Goal: Transaction & Acquisition: Purchase product/service

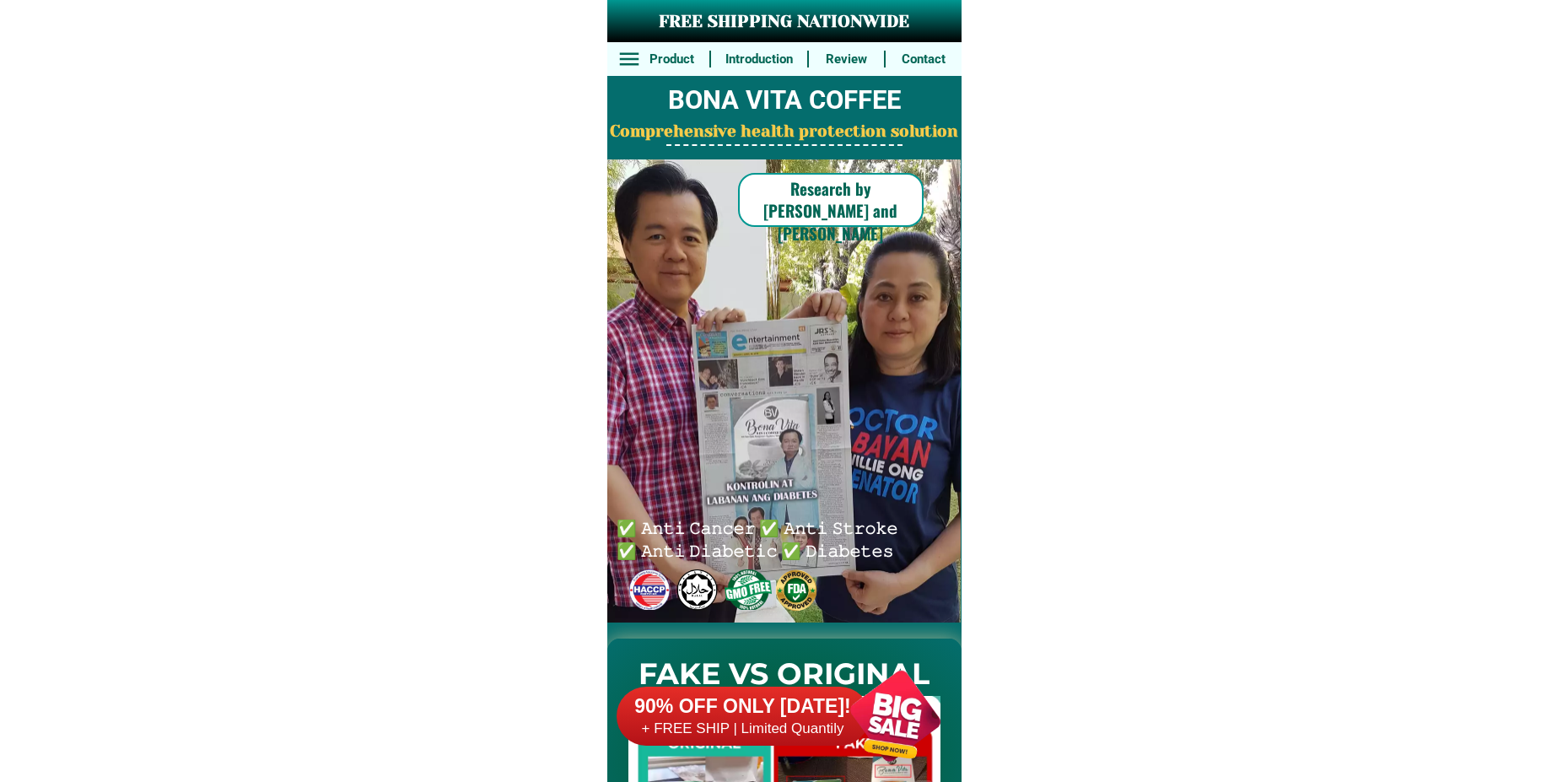
click at [847, 745] on div at bounding box center [895, 716] width 133 height 133
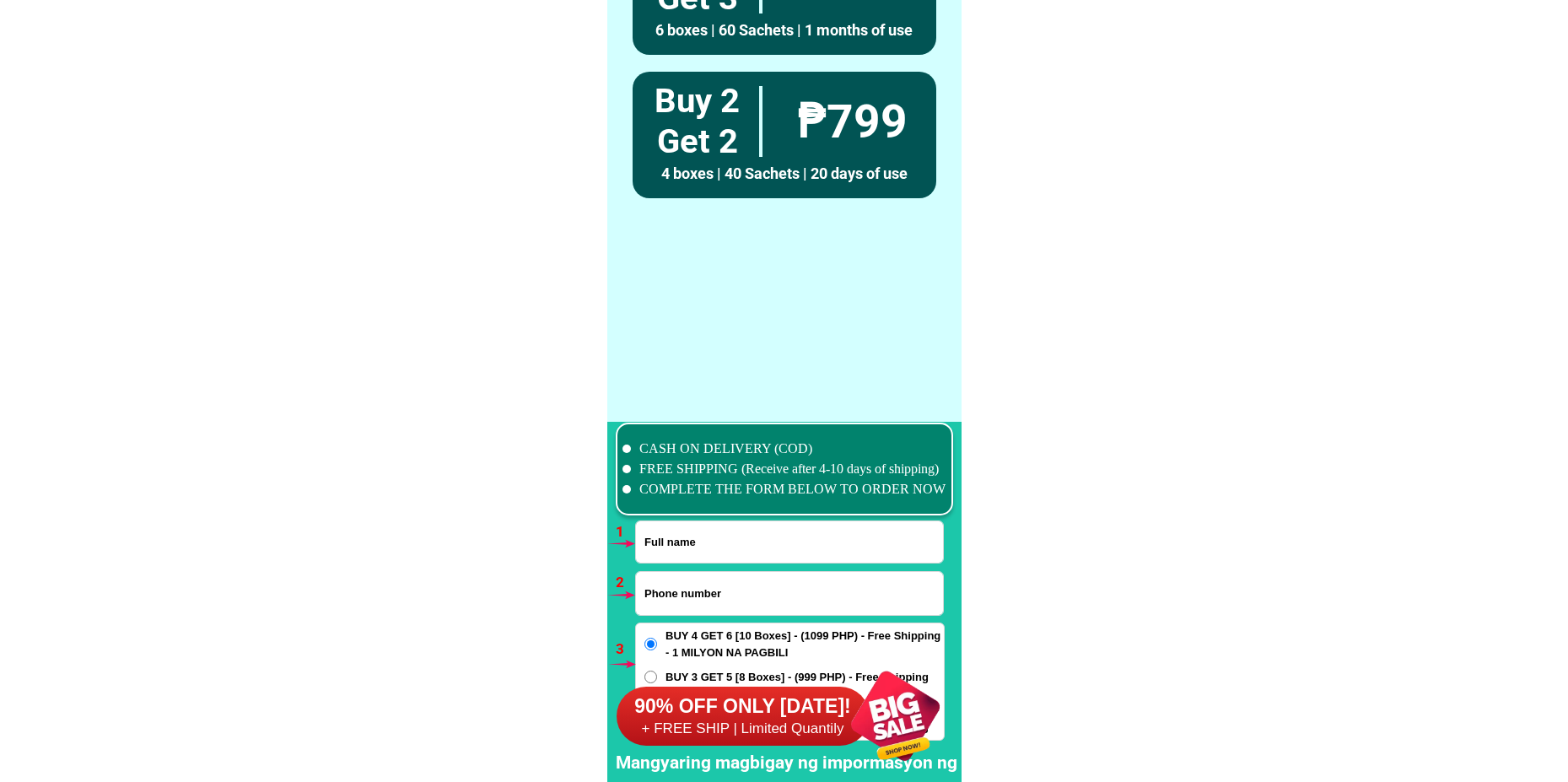
scroll to position [12409, 0]
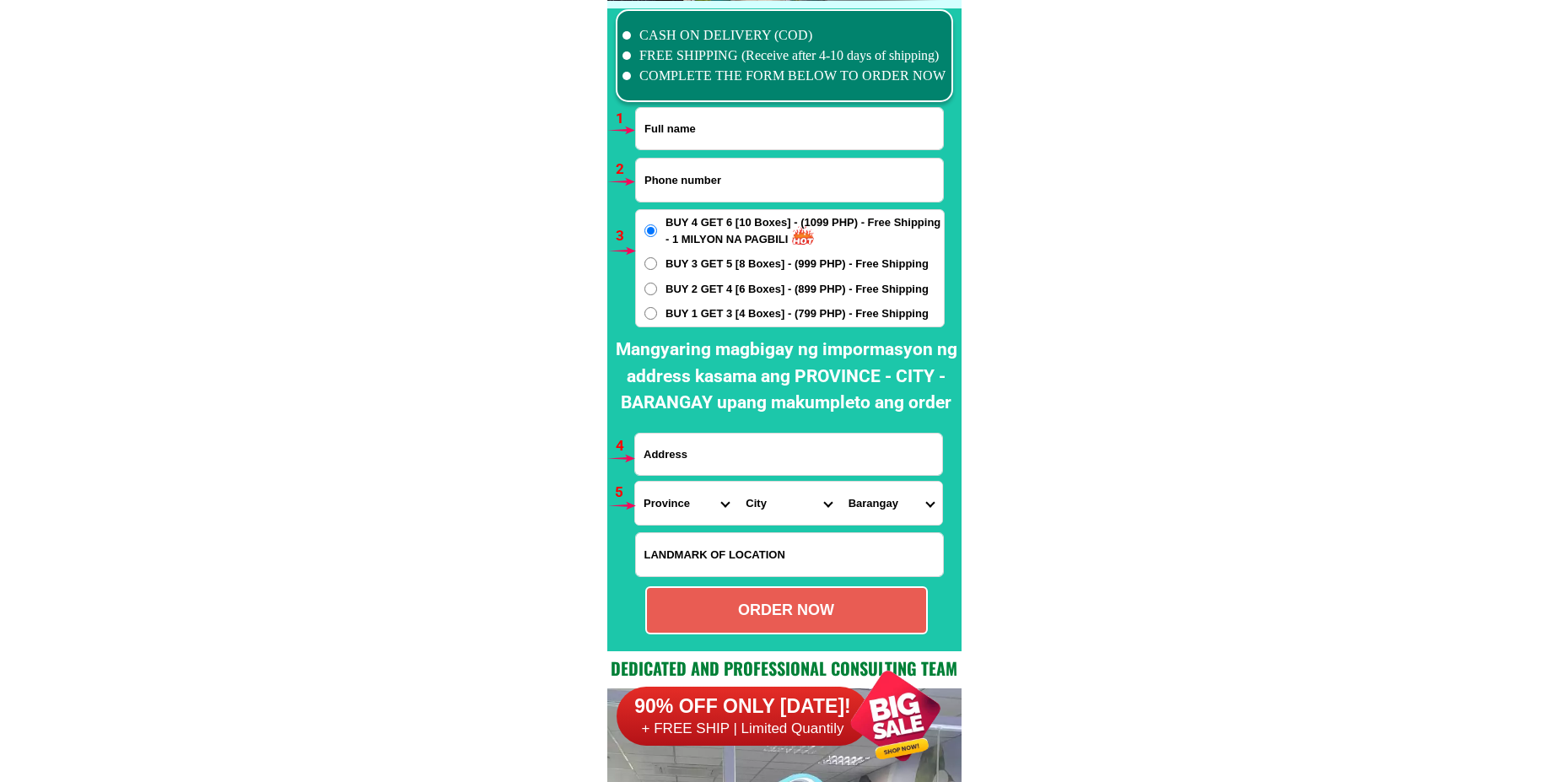
click at [803, 125] on input "Input full_name" at bounding box center [789, 128] width 307 height 41
paste input "[PERSON_NAME]"
type input "[PERSON_NAME]"
click at [720, 168] on input "Input phone_number" at bounding box center [789, 180] width 307 height 43
paste input "09395220984"
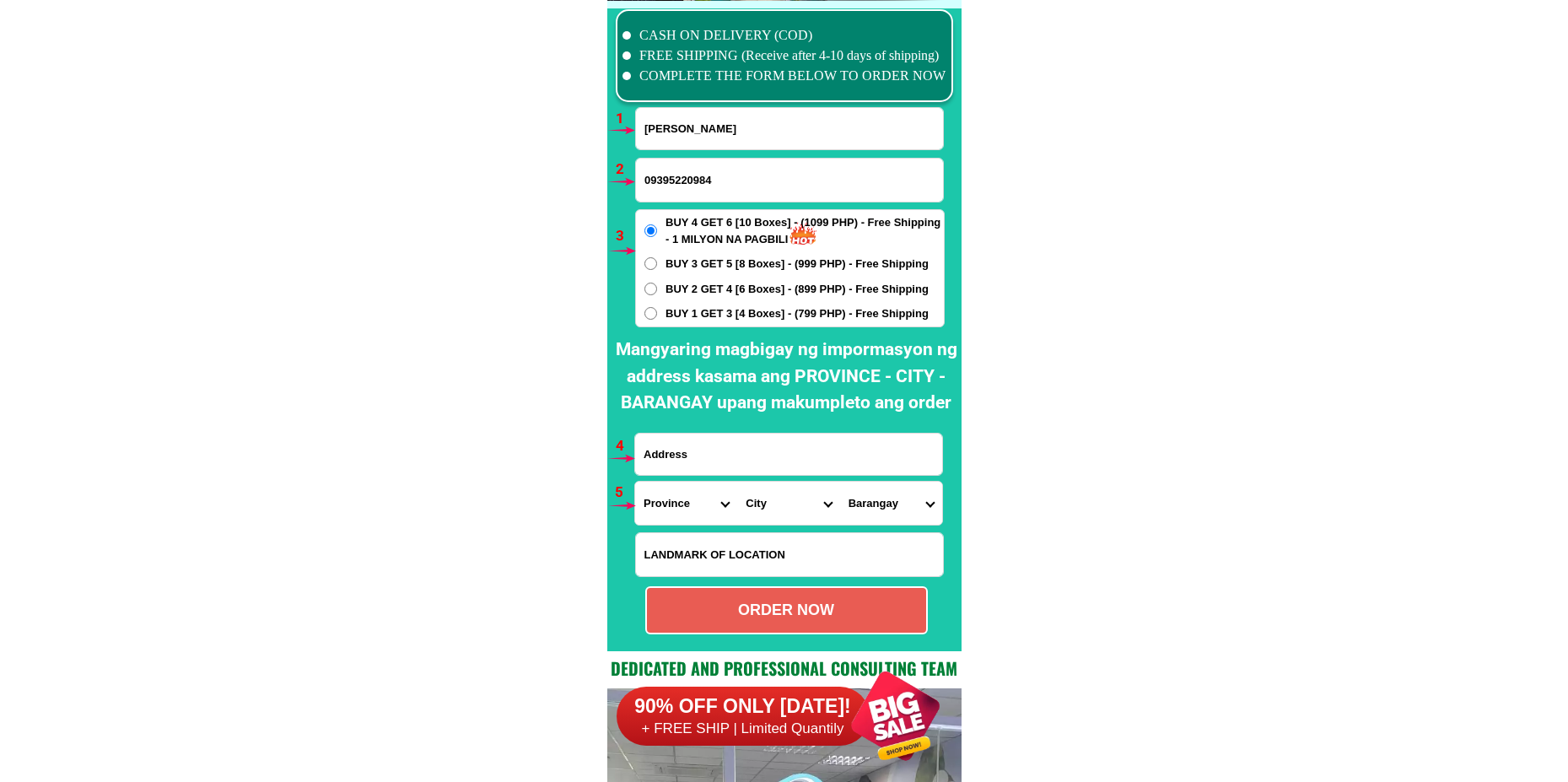
type input "09395220984"
click at [701, 298] on div "BUY 4 GET 6 [10 Boxes] - (1099 PHP) - Free Shipping - 1 MILYON NA PAGBILI BUY 3…" at bounding box center [790, 268] width 309 height 118
click at [671, 290] on span "BUY 2 GET 4 [6 Boxes] - (899 PHP) - Free Shipping" at bounding box center [797, 289] width 263 height 17
click at [657, 290] on input "BUY 2 GET 4 [6 Boxes] - (899 PHP) - Free Shipping" at bounding box center [651, 289] width 12 height 12
radio input "true"
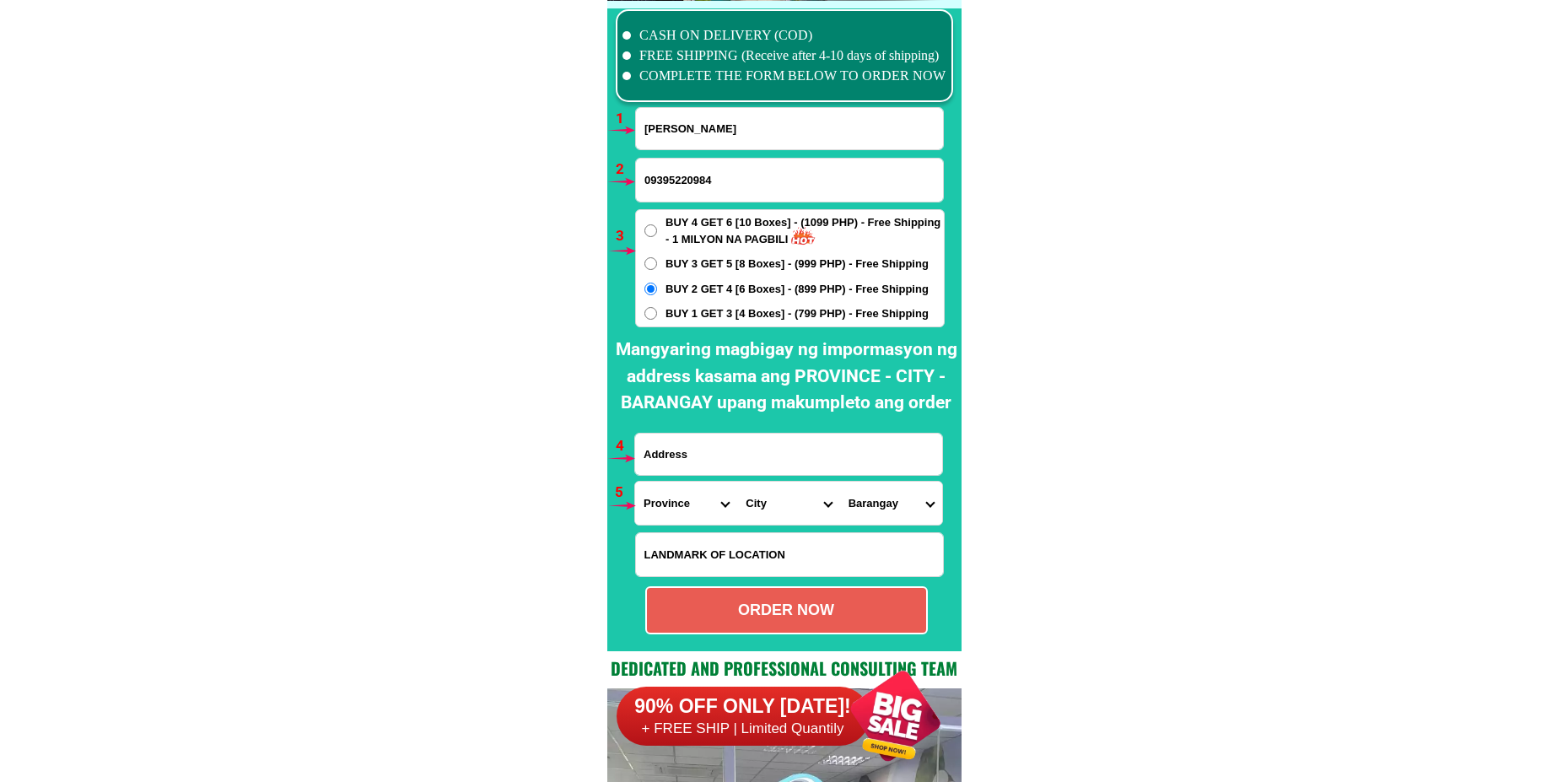
click at [649, 320] on label "BUY 1 GET 3 [4 Boxes] - (799 PHP) - Free Shipping" at bounding box center [789, 314] width 308 height 17
click at [649, 320] on input "BUY 1 GET 3 [4 Boxes] - (799 PHP) - Free Shipping" at bounding box center [651, 313] width 12 height 12
radio input "true"
click at [705, 463] on input "Input address" at bounding box center [789, 454] width 307 height 41
paste input "Alagao [GEOGRAPHIC_DATA] [GEOGRAPHIC_DATA] Before Chapel"
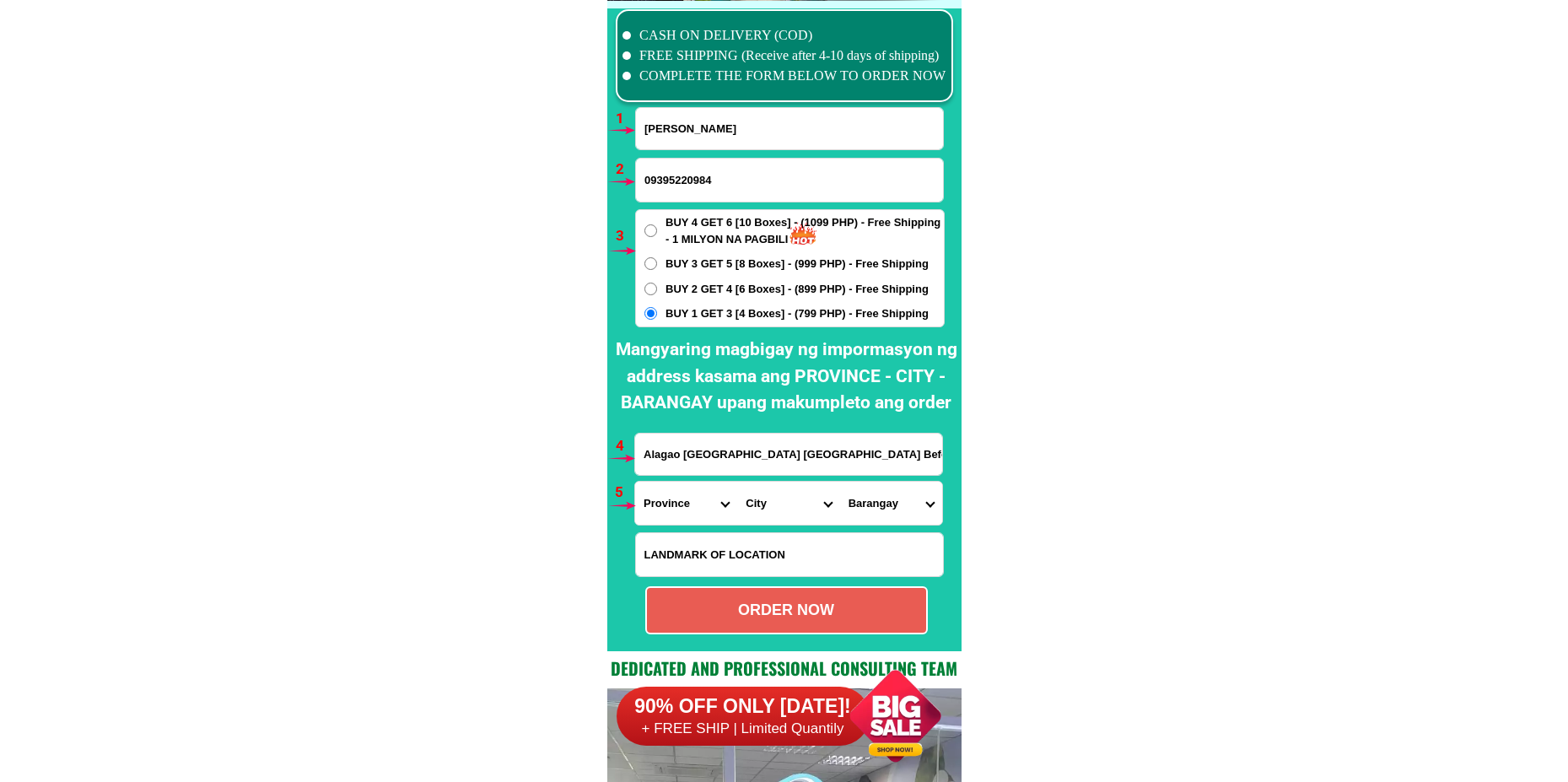
type input "Alagao [GEOGRAPHIC_DATA] [GEOGRAPHIC_DATA] Before Chapel"
drag, startPoint x: 672, startPoint y: 513, endPoint x: 676, endPoint y: 491, distance: 22.4
click at [672, 510] on select "Province [GEOGRAPHIC_DATA] [GEOGRAPHIC_DATA] [GEOGRAPHIC_DATA] [GEOGRAPHIC_DATA…" at bounding box center [686, 503] width 102 height 43
select select "63_108"
click at [636, 482] on select "Province [GEOGRAPHIC_DATA] [GEOGRAPHIC_DATA] [GEOGRAPHIC_DATA] [GEOGRAPHIC_DATA…" at bounding box center [686, 503] width 102 height 43
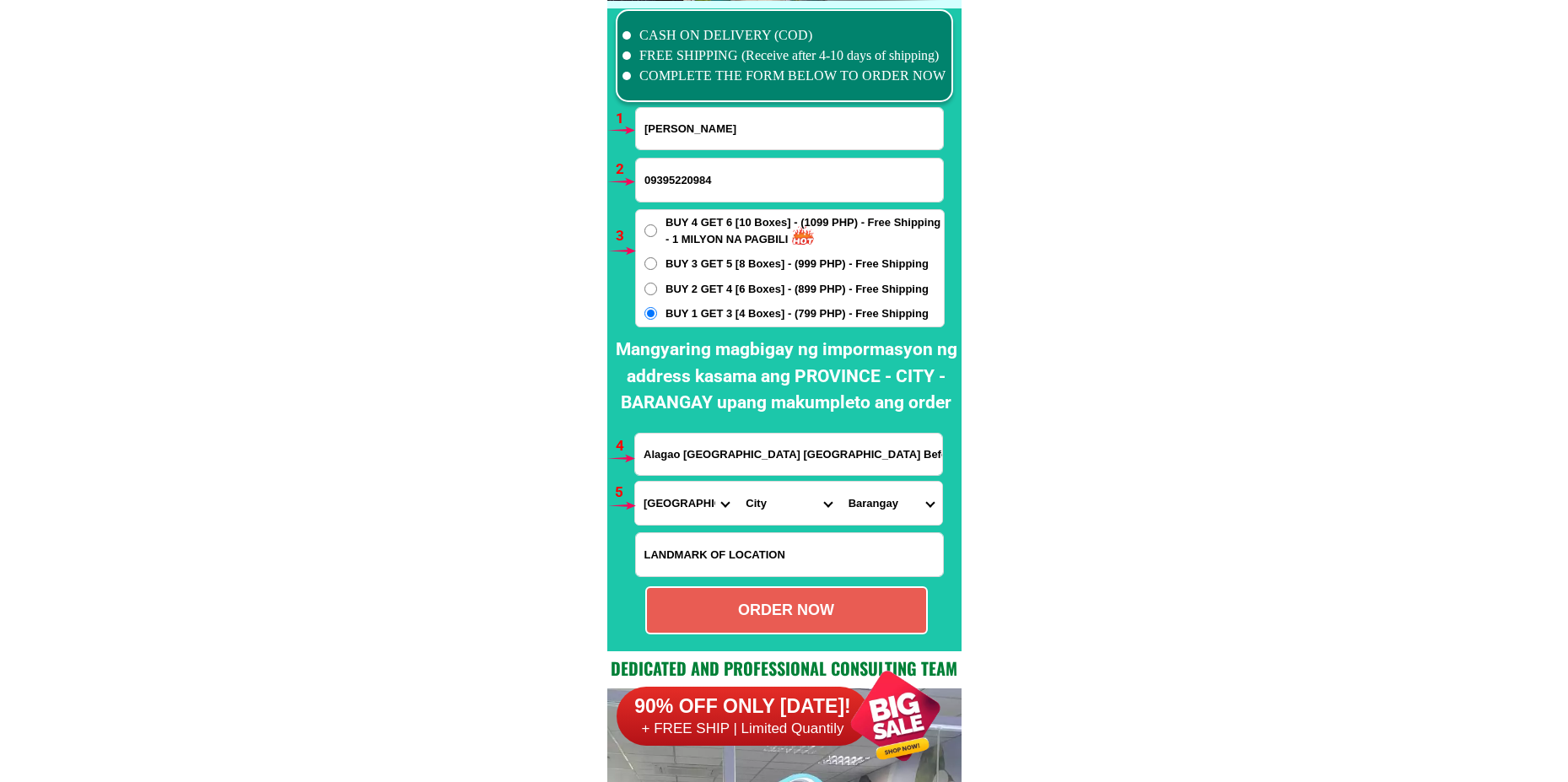
click at [748, 501] on select "City Agoncillo Alitagtag Allacapan [GEOGRAPHIC_DATA] [GEOGRAPHIC_DATA]-balete […" at bounding box center [788, 503] width 102 height 43
select select "63_1085124"
click at [737, 482] on select "City Agoncillo Alitagtag Allacapan [GEOGRAPHIC_DATA] [GEOGRAPHIC_DATA]-balete […" at bounding box center [788, 503] width 102 height 43
click at [890, 514] on select "[GEOGRAPHIC_DATA] As-is [GEOGRAPHIC_DATA] Baguilawa Balayong Barangay i (pob.) …" at bounding box center [891, 503] width 102 height 43
select select "63_1085124771"
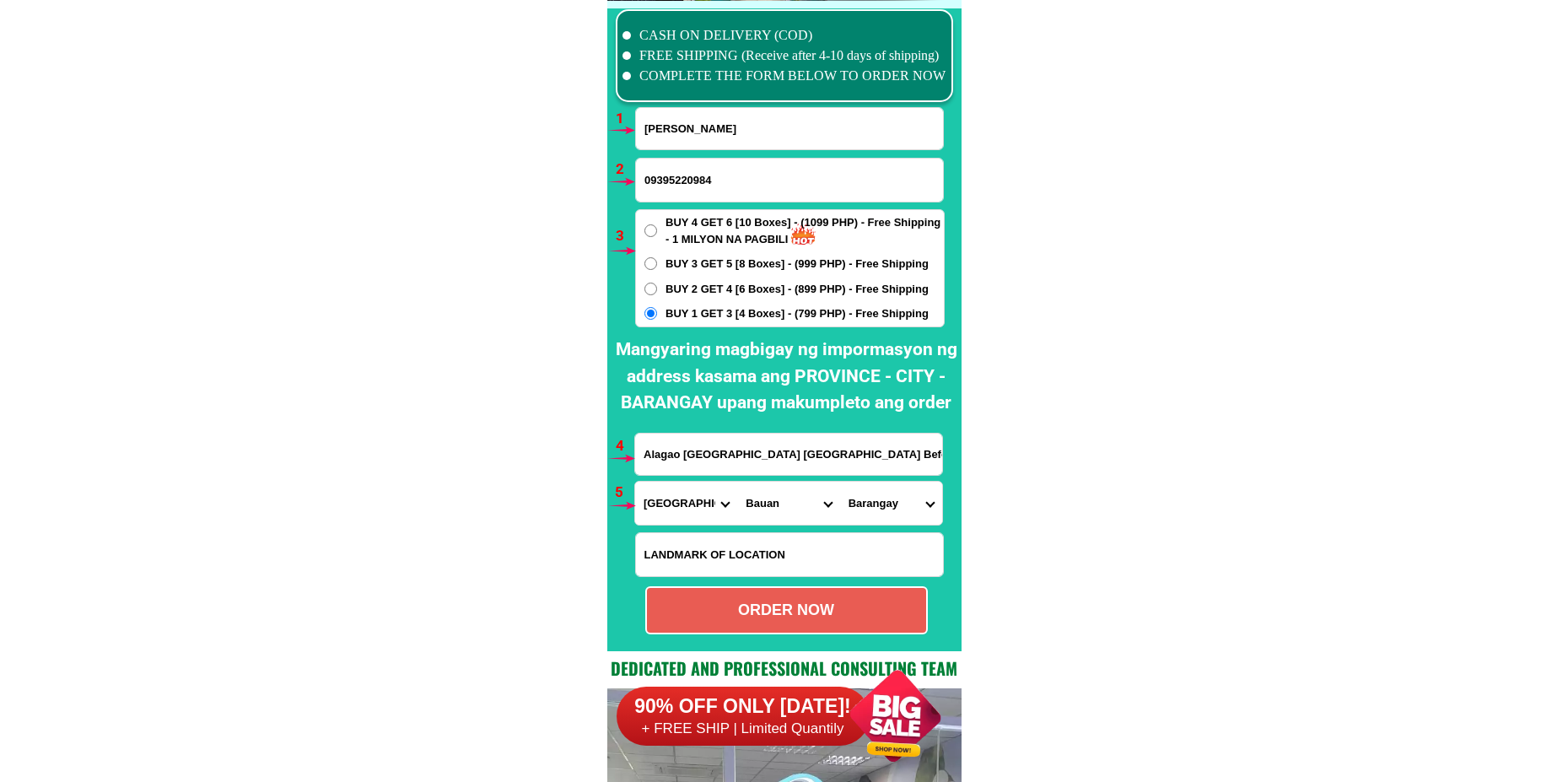
click at [840, 482] on select "[GEOGRAPHIC_DATA] As-is [GEOGRAPHIC_DATA] Baguilawa Balayong Barangay i (pob.) …" at bounding box center [891, 503] width 102 height 43
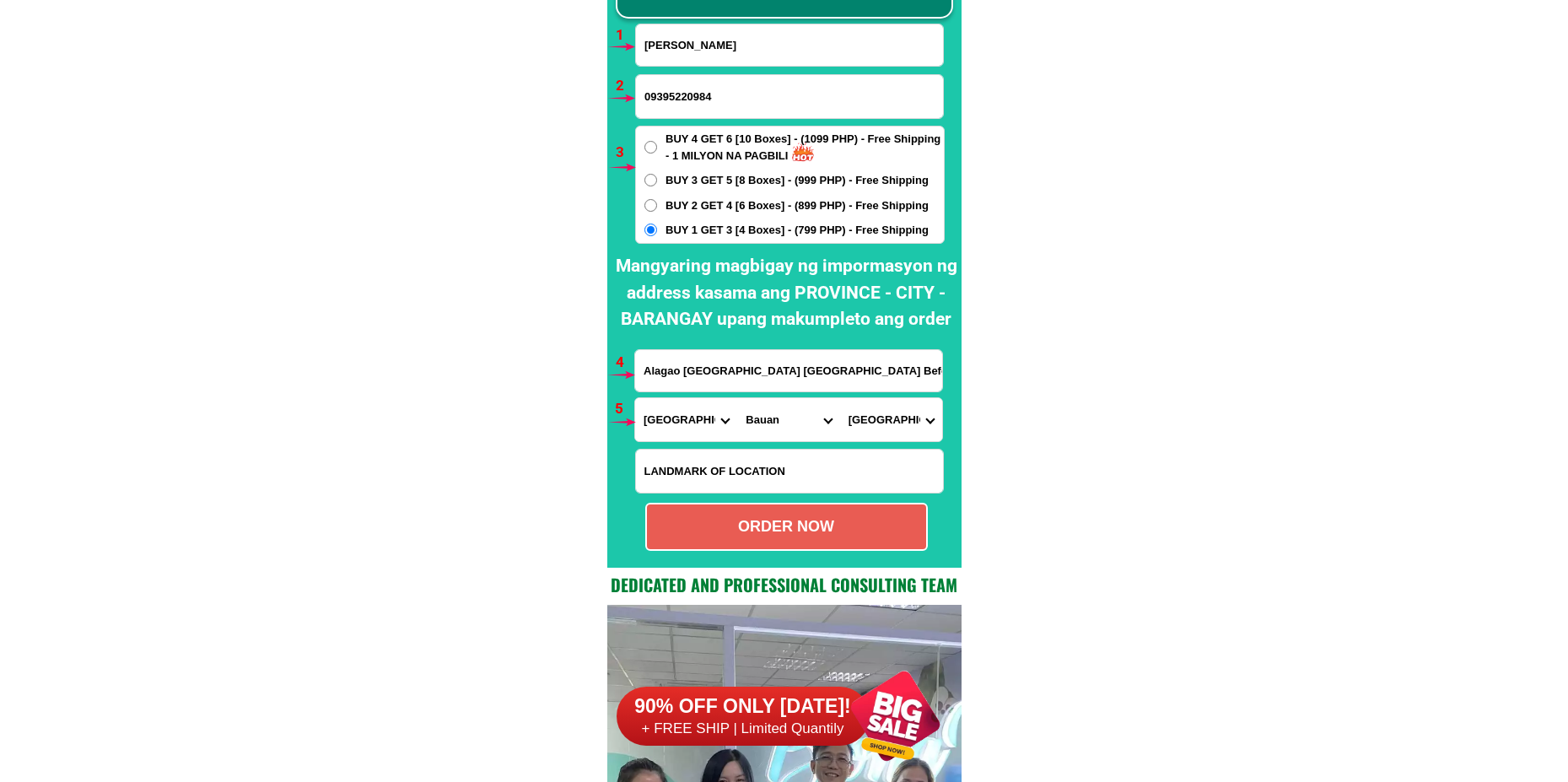
scroll to position [12492, 0]
click at [831, 517] on div "ORDER NOW" at bounding box center [786, 526] width 279 height 23
radio input "true"
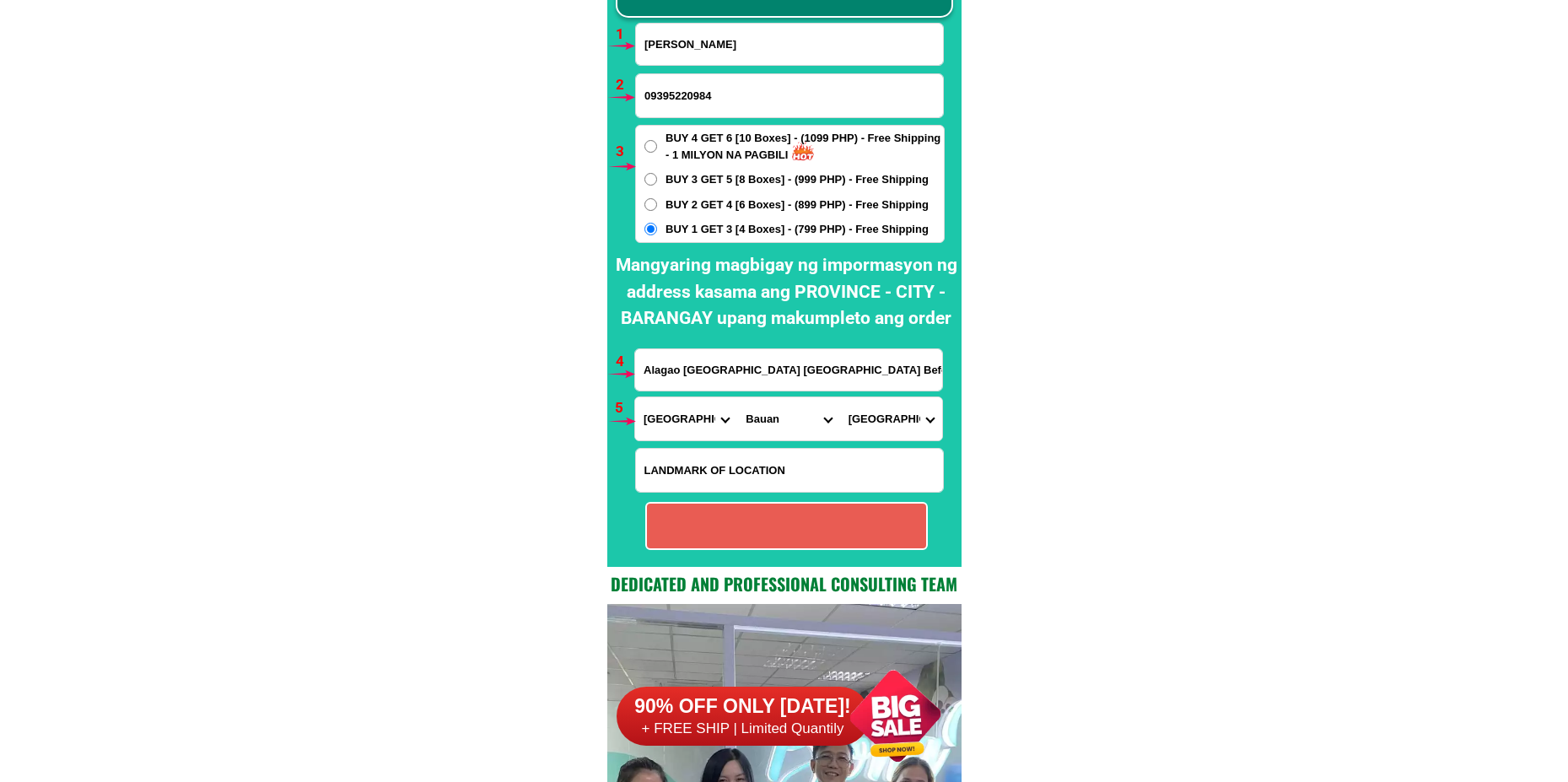
radio input "true"
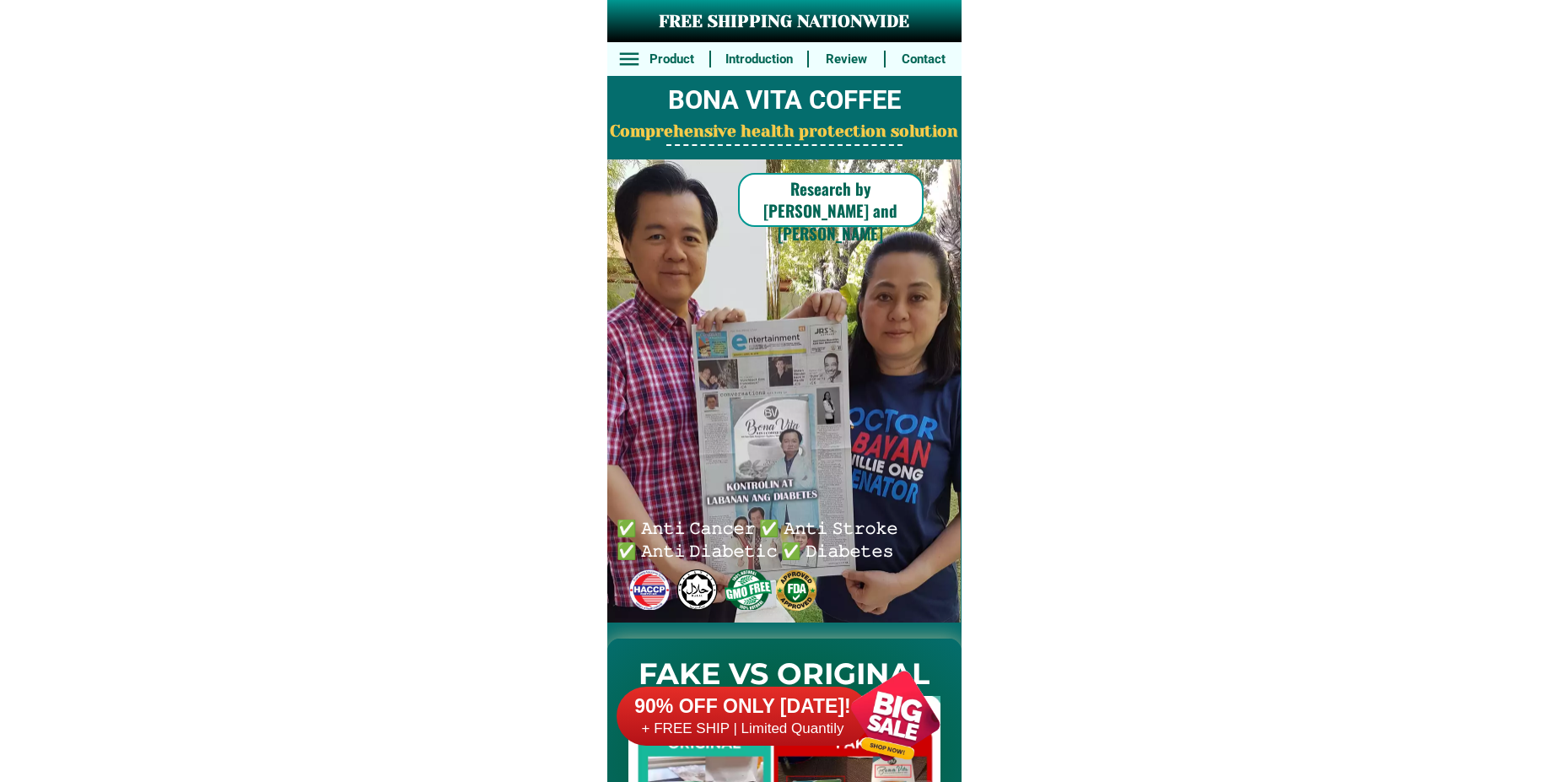
click at [836, 735] on div at bounding box center [895, 716] width 133 height 133
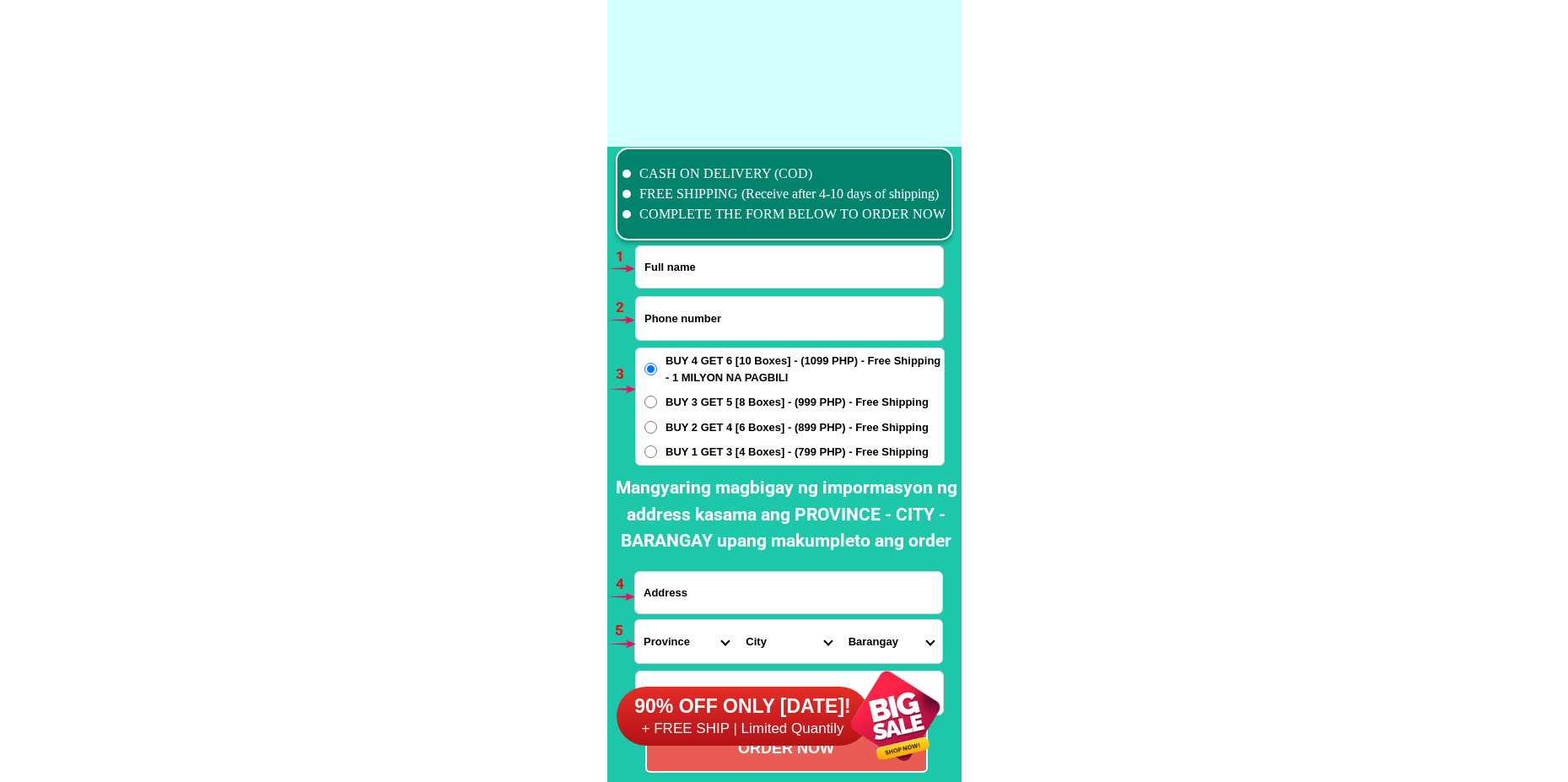
scroll to position [12409, 0]
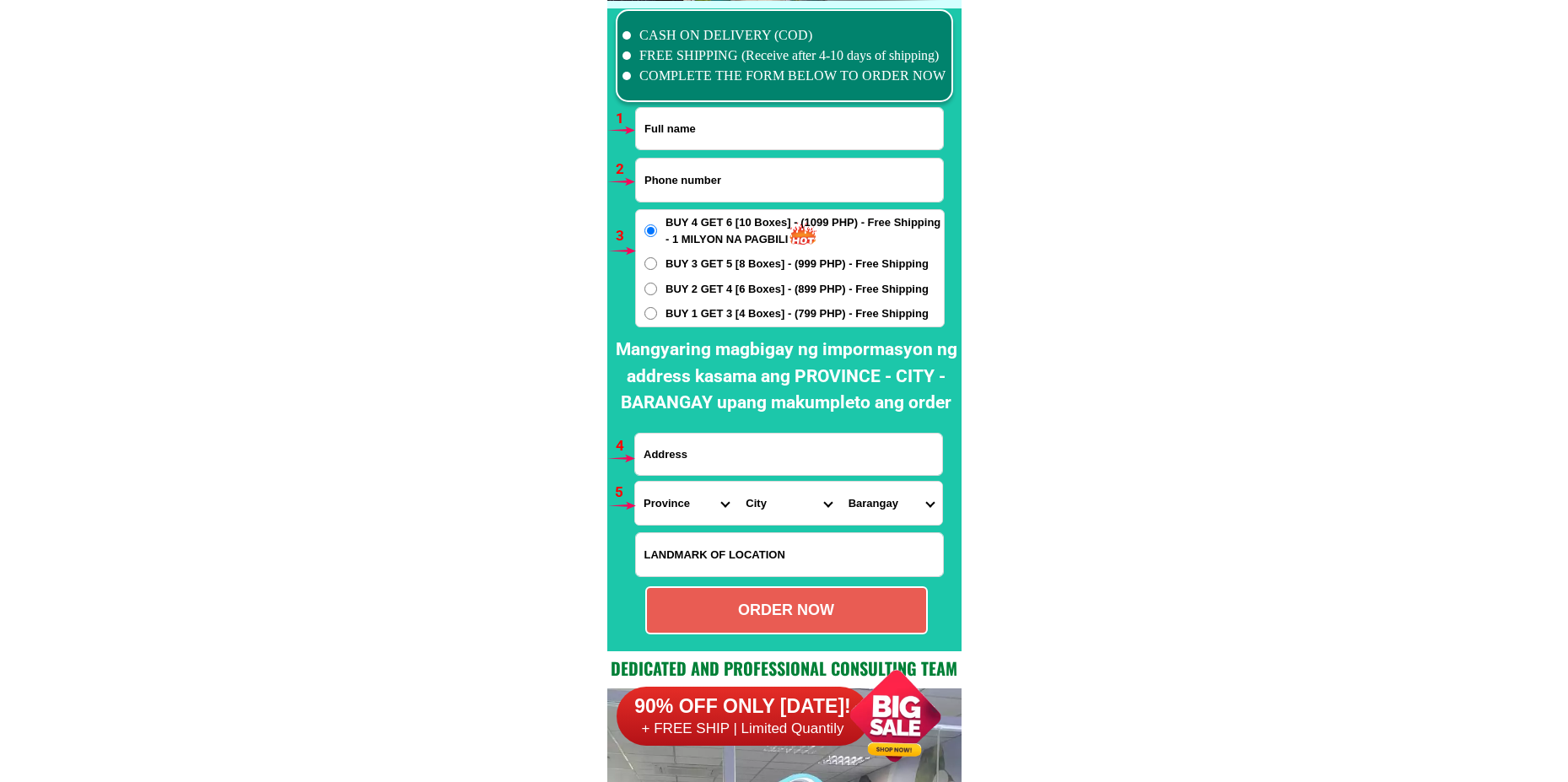
click at [687, 185] on input "Input phone_number" at bounding box center [789, 180] width 307 height 43
paste input "09654877410"
type input "09654877410"
click at [745, 133] on input "Input full_name" at bounding box center [789, 128] width 307 height 41
paste input "Maria Annilyn y. Flores"
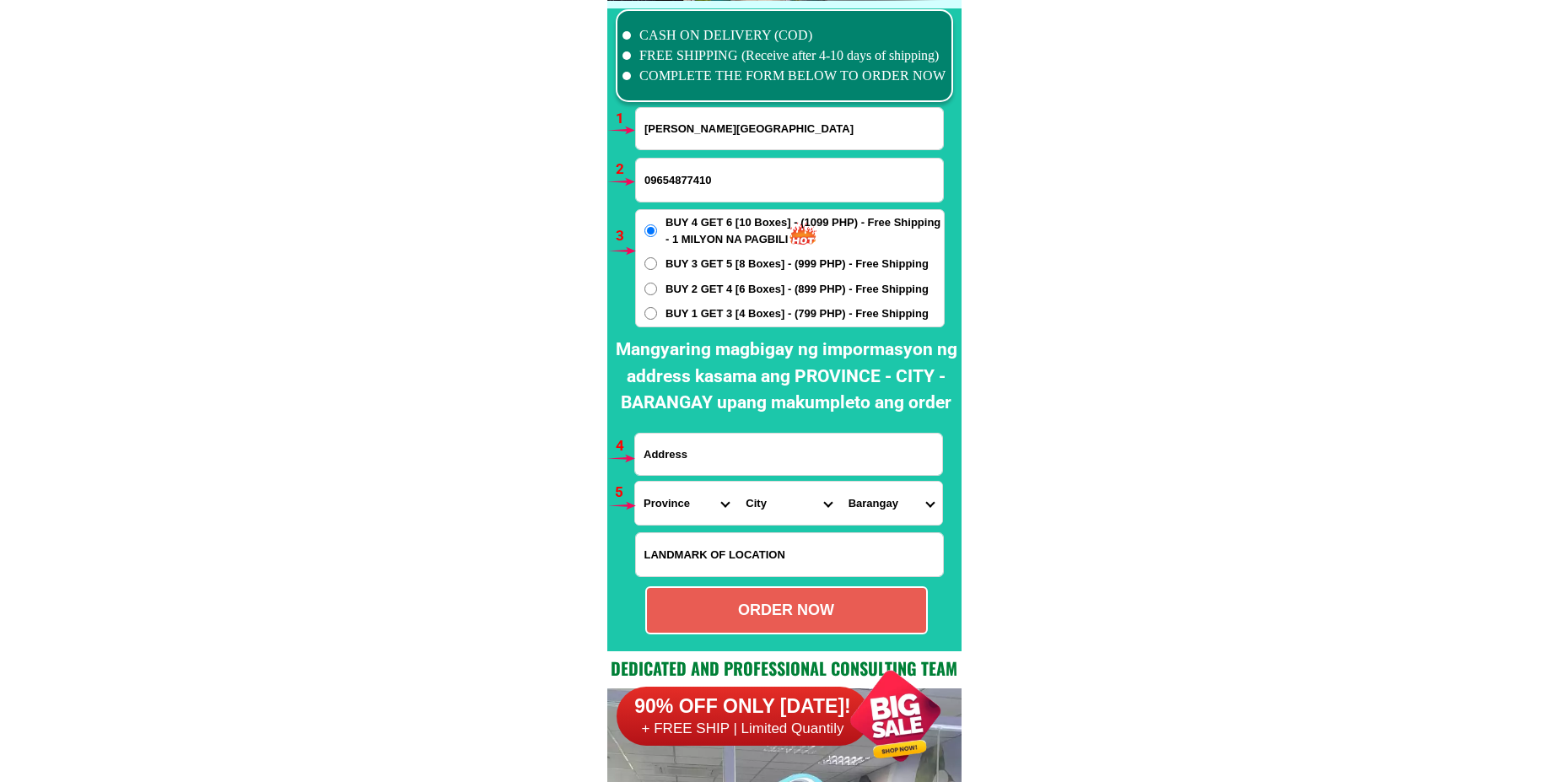
type input "Maria Annilyn y. Flores"
drag, startPoint x: 698, startPoint y: 445, endPoint x: 722, endPoint y: 424, distance: 31.9
click at [699, 448] on input "Input address" at bounding box center [789, 454] width 307 height 41
paste input "Siquijor province 6225,Siquijor, Candanay Sur, Villamarmarine Highway Star"
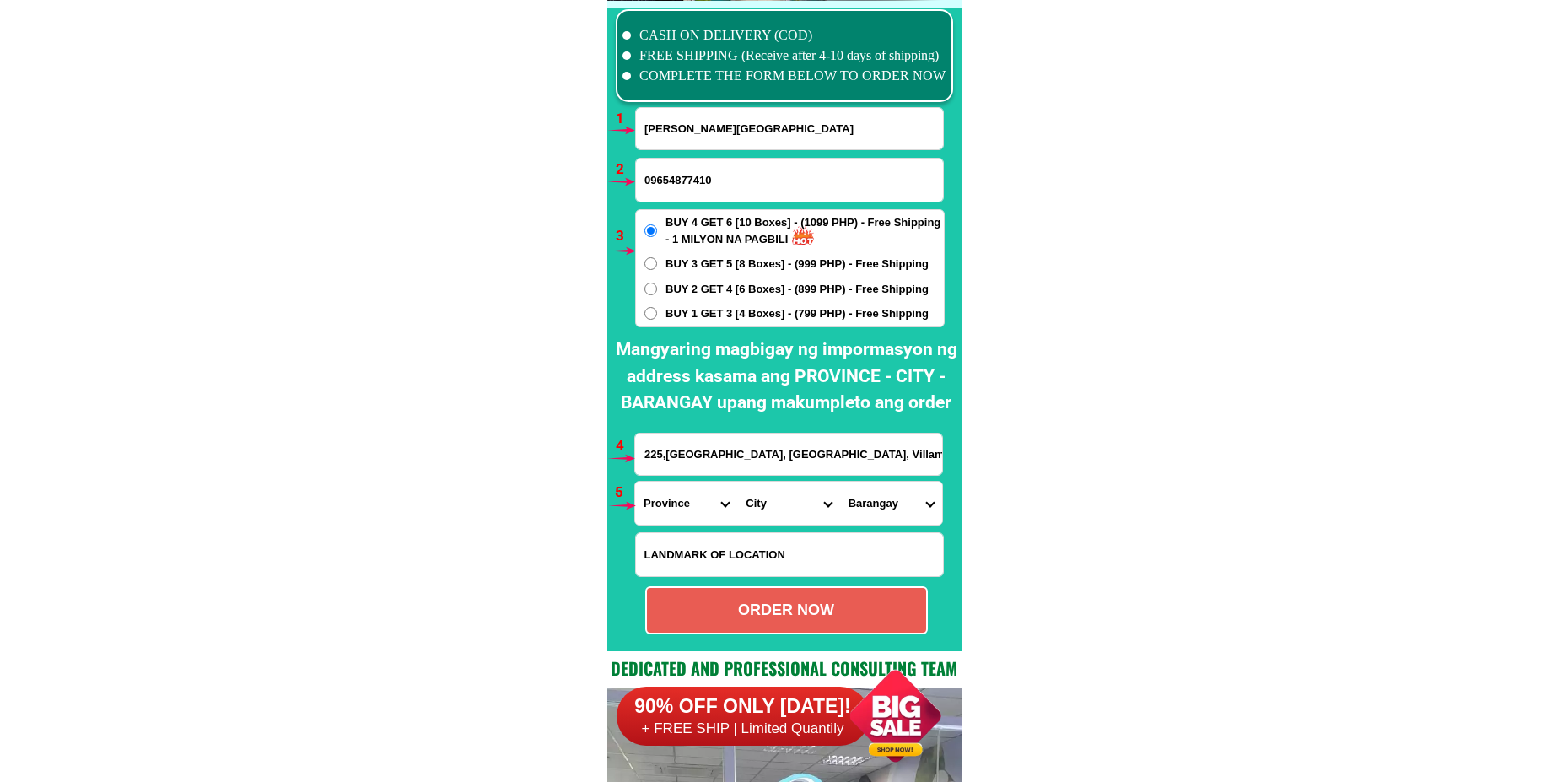
type input "Siquijor province 6225,Siquijor, Candanay Sur, Villamarmarine Highway Star"
click at [660, 519] on select "Province [GEOGRAPHIC_DATA] [GEOGRAPHIC_DATA] [GEOGRAPHIC_DATA] [GEOGRAPHIC_DATA…" at bounding box center [686, 503] width 102 height 43
select select "63_680"
click at [636, 482] on select "Province [GEOGRAPHIC_DATA] [GEOGRAPHIC_DATA] [GEOGRAPHIC_DATA] [GEOGRAPHIC_DATA…" at bounding box center [686, 503] width 102 height 43
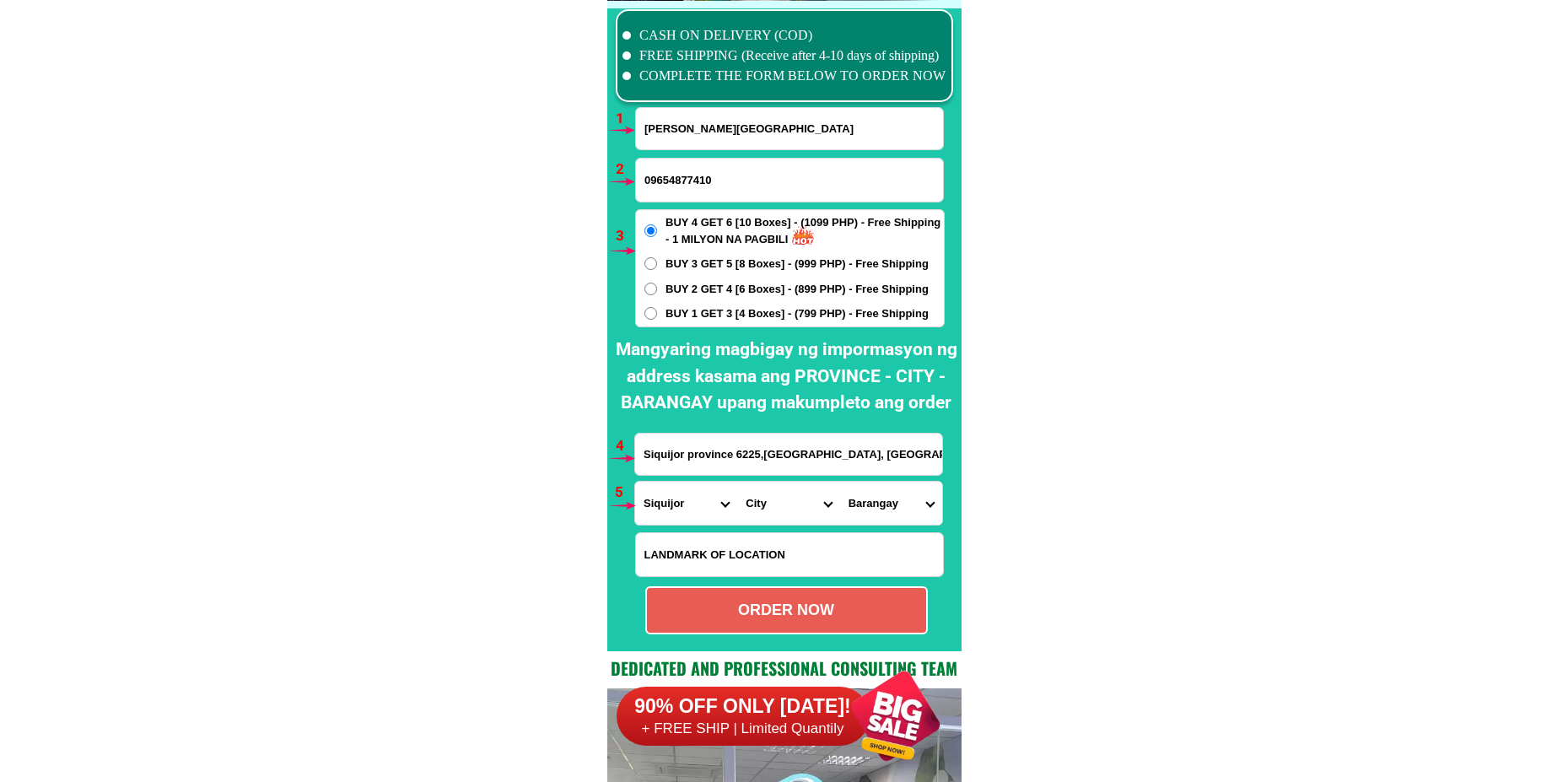
drag, startPoint x: 759, startPoint y: 509, endPoint x: 758, endPoint y: 498, distance: 11.0
click at [758, 508] on select "City Enrique-villanueva Larena Lazi Maria Siquijor Siquijor-san-juan" at bounding box center [788, 503] width 102 height 43
click at [737, 482] on select "City Enrique-villanueva Larena Lazi Maria Siquijor Siquijor-san-juan" at bounding box center [788, 503] width 102 height 43
click at [751, 514] on select "City Enrique-villanueva Larena Lazi Maria Siquijor Siquijor-san-juan" at bounding box center [788, 503] width 102 height 43
select select "63_6804357"
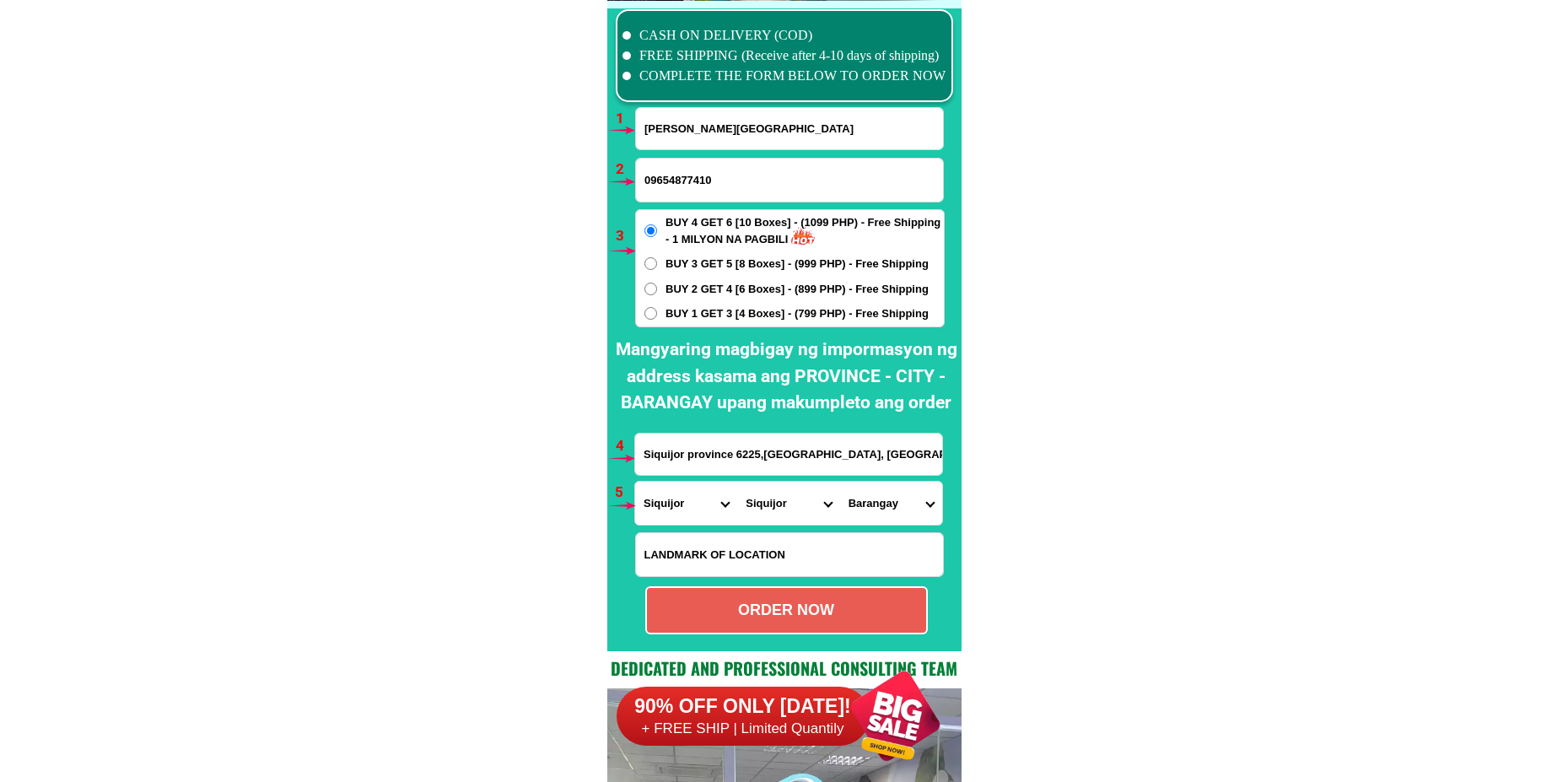
click at [737, 482] on select "City Enrique-villanueva Larena Lazi Maria Siquijor Siquijor-san-juan" at bounding box center [788, 503] width 102 height 43
drag, startPoint x: 850, startPoint y: 514, endPoint x: 876, endPoint y: 490, distance: 35.4
click at [850, 514] on select "Barangay Banban Bolos Caipilan Caitican Calalinan Canal Candanay norte Candanay…" at bounding box center [891, 503] width 102 height 43
select select "63_680435772619"
click at [840, 482] on select "Barangay Banban Bolos Caipilan Caitican Calalinan Canal Candanay norte Candanay…" at bounding box center [891, 503] width 102 height 43
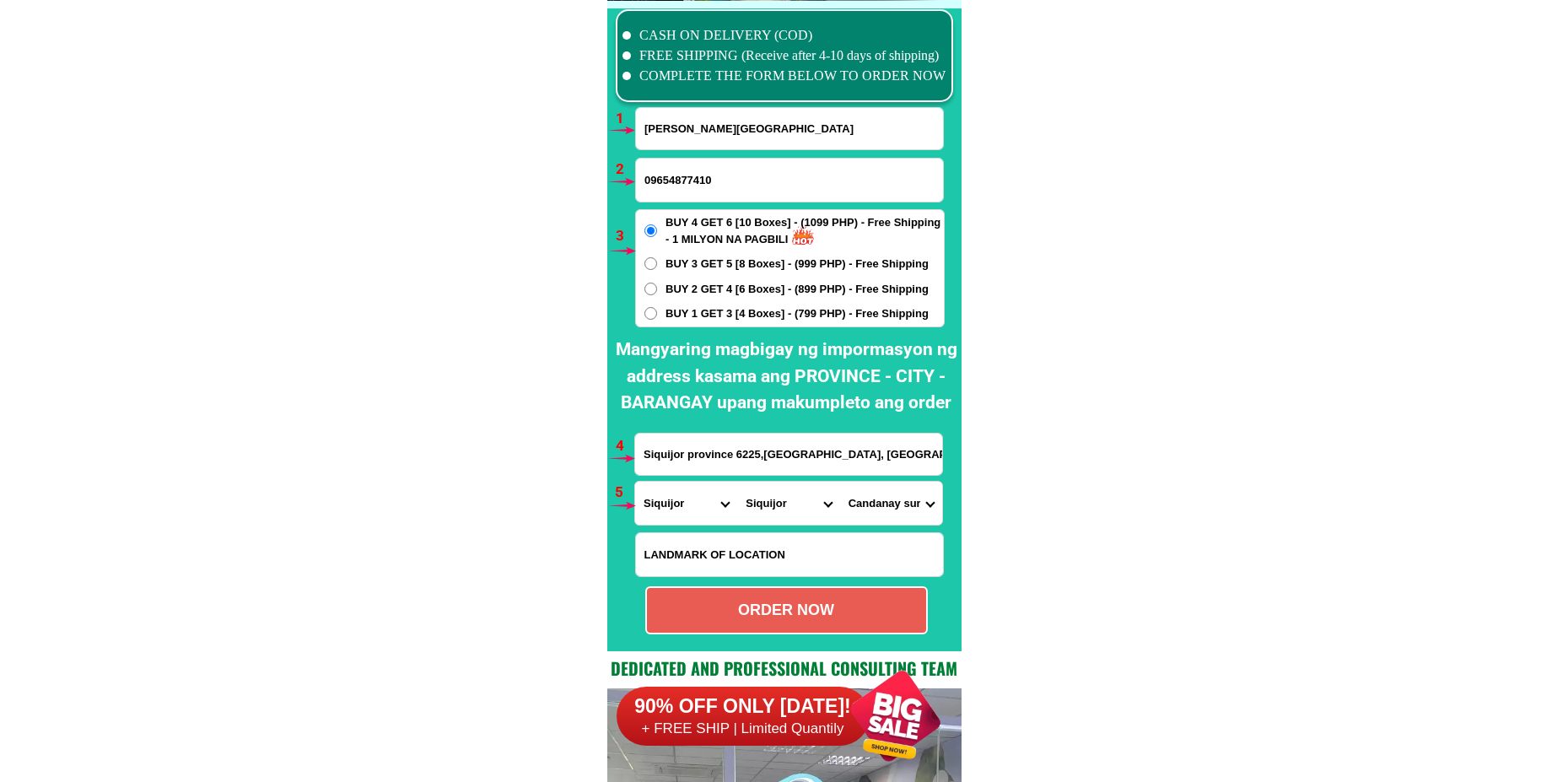
drag, startPoint x: 850, startPoint y: 599, endPoint x: 820, endPoint y: 554, distance: 54.1
click at [850, 600] on div "ORDER NOW" at bounding box center [786, 611] width 283 height 48
radio input "true"
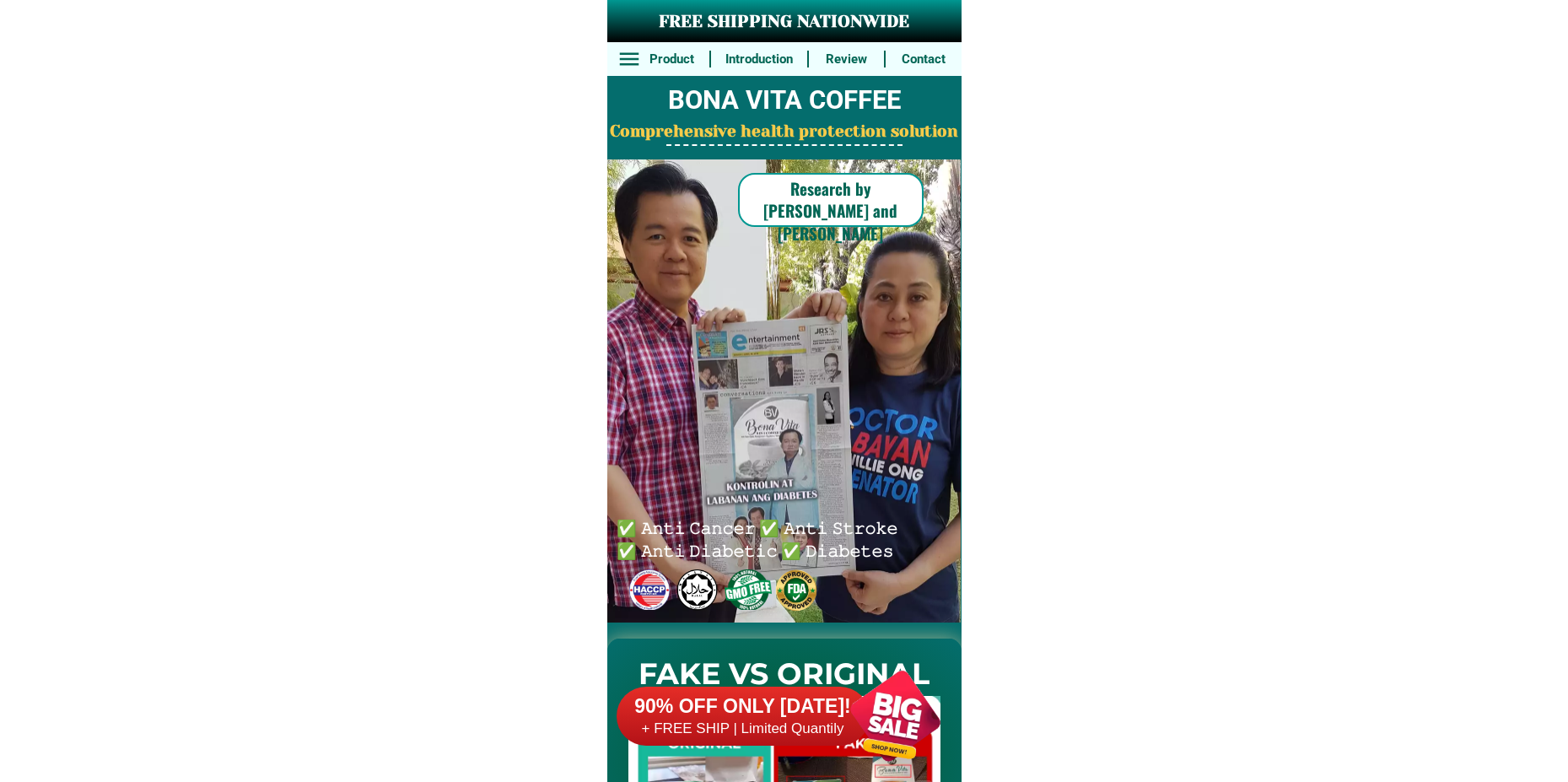
click at [898, 705] on div at bounding box center [895, 716] width 133 height 133
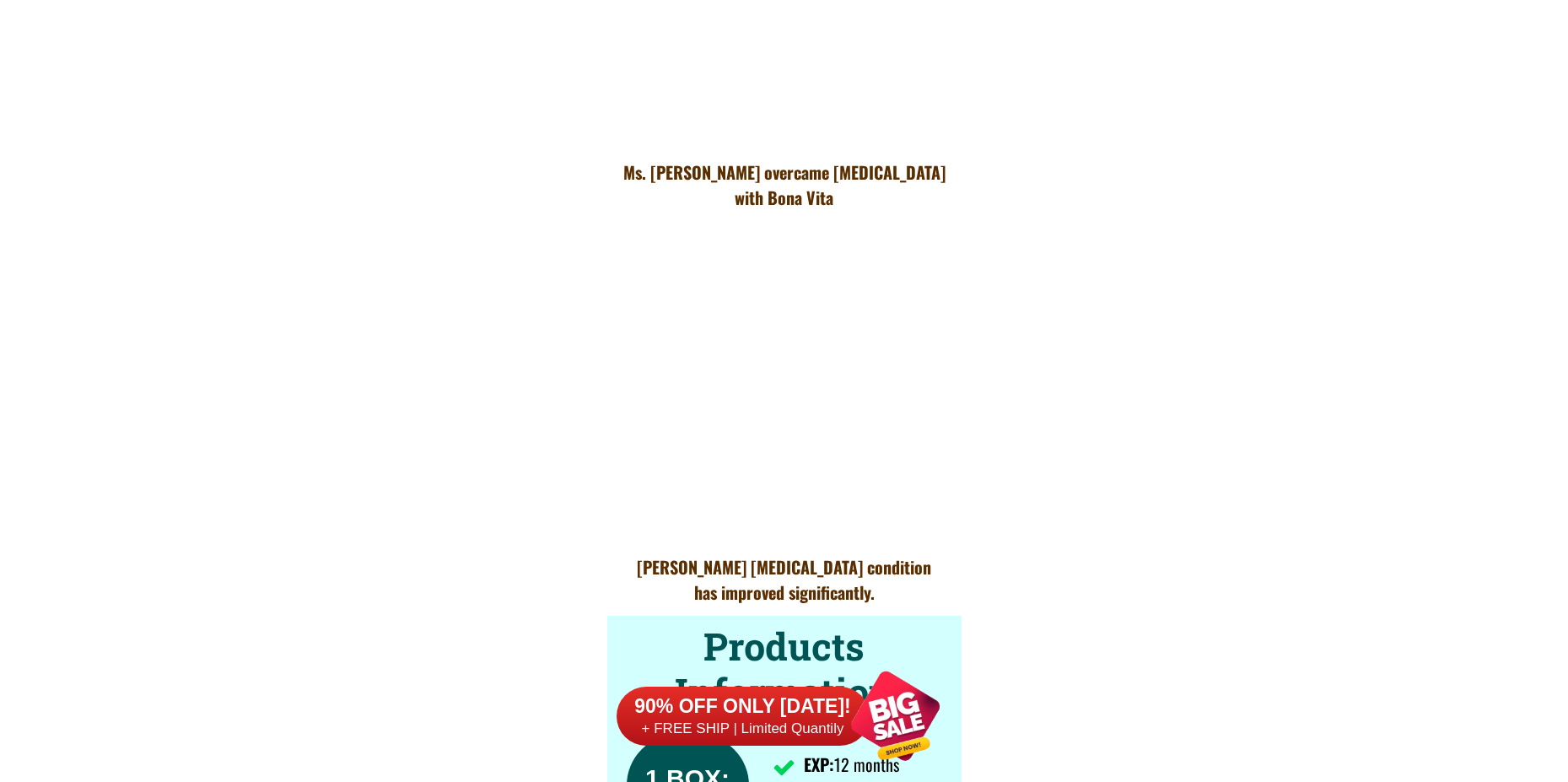
scroll to position [12409, 0]
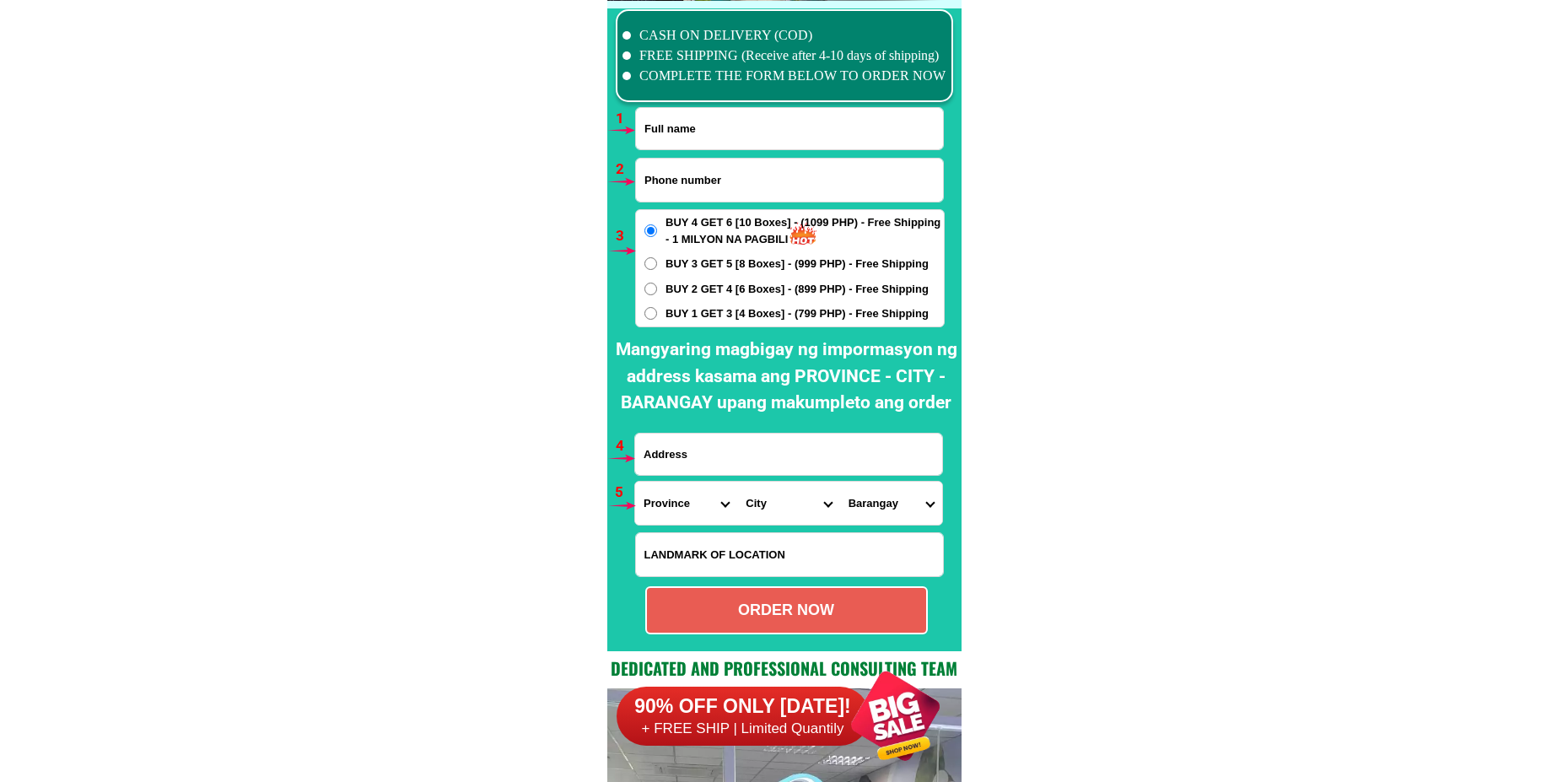
click at [693, 139] on input "Input full_name" at bounding box center [789, 128] width 307 height 41
paste input "Janur Gonzales"
type input "Janur Gonzales"
click at [705, 179] on input "Input phone_number" at bounding box center [789, 180] width 307 height 43
paste input "09626196102"
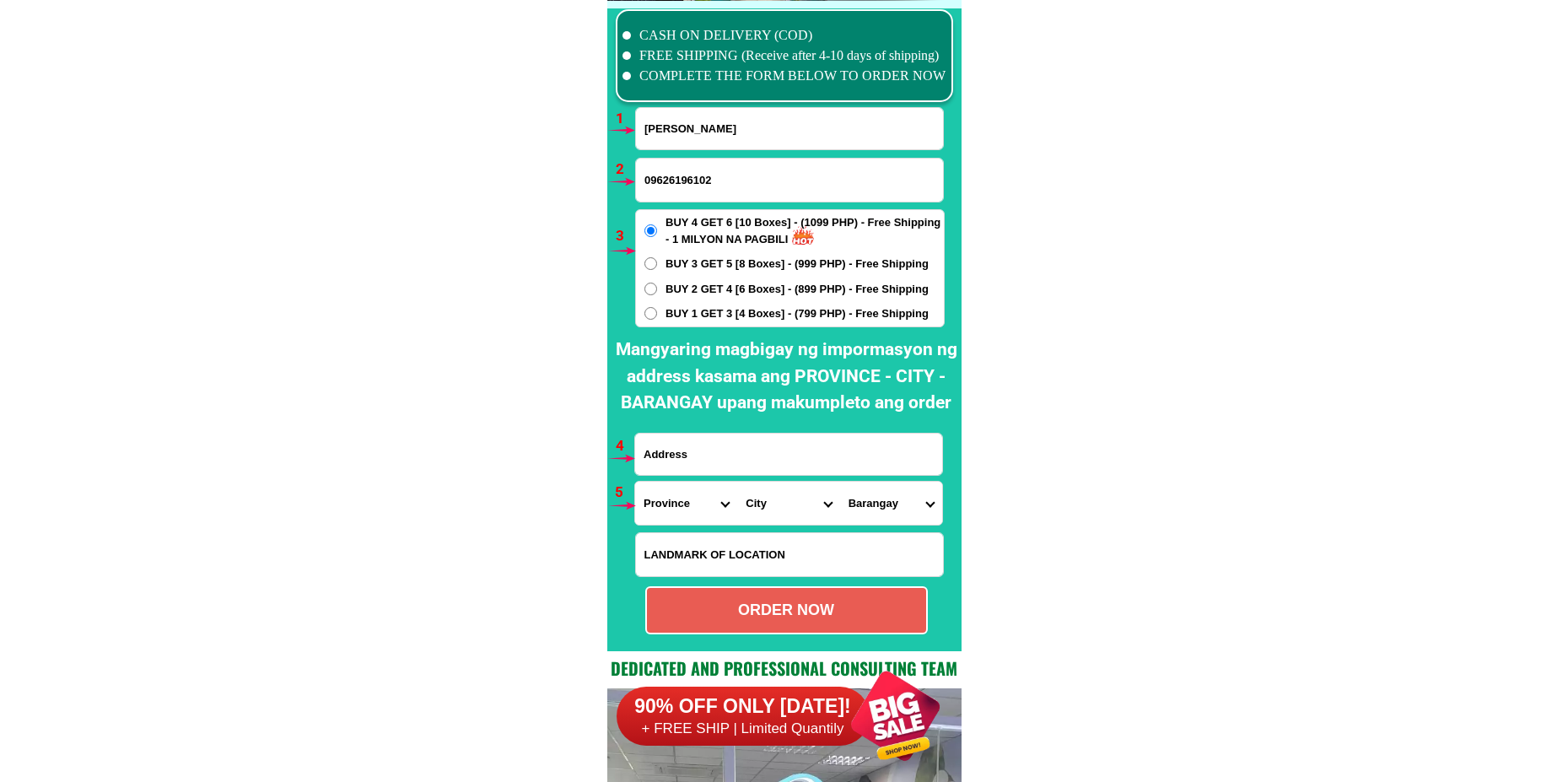
type input "09626196102"
click at [657, 302] on div "BUY 4 GET 6 [10 Boxes] - (1099 PHP) - Free Shipping - 1 MILYON NA PAGBILI BUY 3…" at bounding box center [790, 268] width 309 height 118
click at [654, 313] on input "BUY 1 GET 3 [4 Boxes] - (799 PHP) - Free Shipping" at bounding box center [651, 313] width 12 height 12
radio input "true"
click at [690, 445] on input "Input address" at bounding box center [789, 454] width 307 height 41
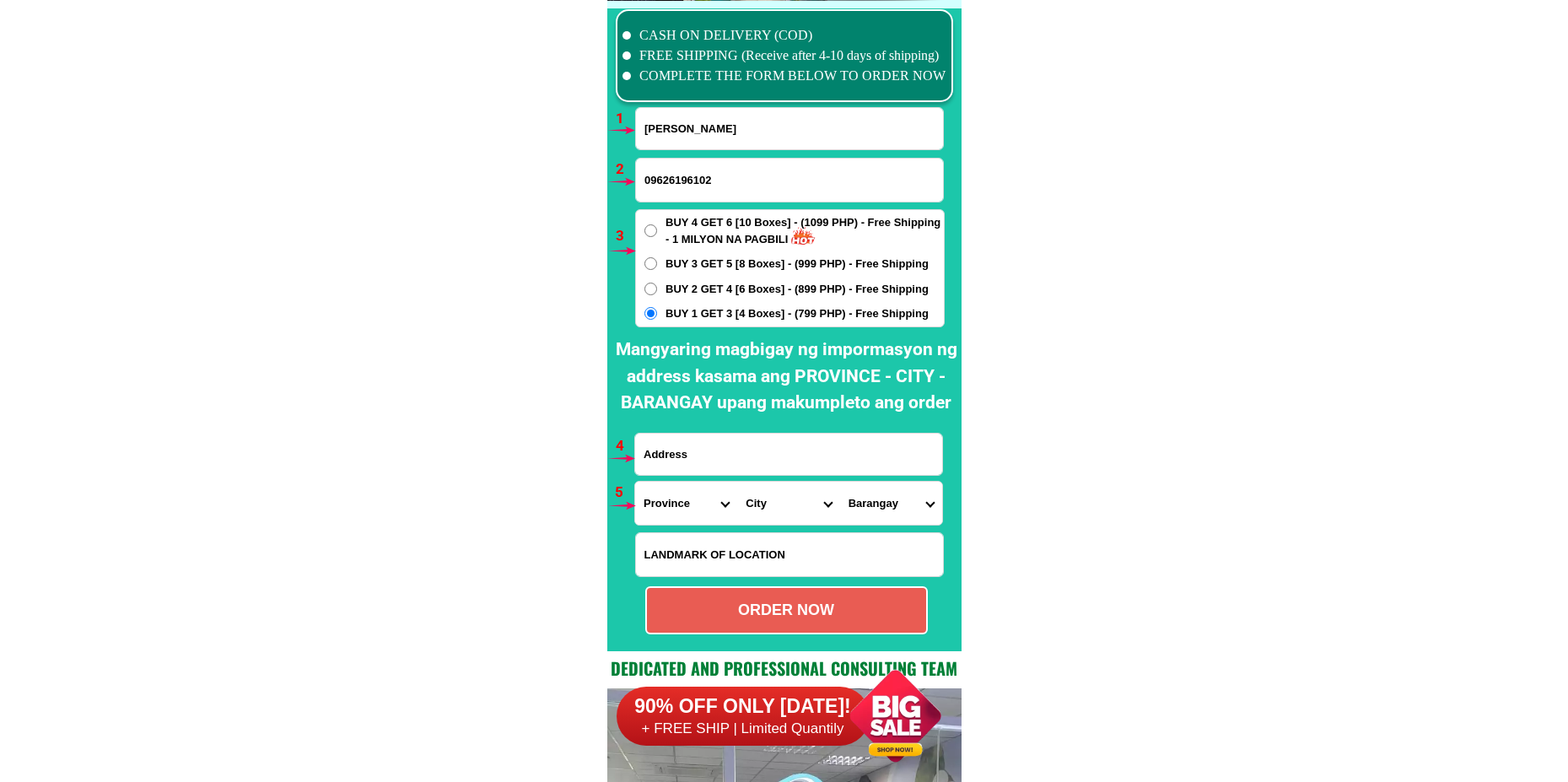
paste input "Guadalupe Cebu city near Guadalupe church."
type input "Guadalupe Cebu city near Guadalupe church."
click at [673, 514] on select "Province [GEOGRAPHIC_DATA] [GEOGRAPHIC_DATA] [GEOGRAPHIC_DATA] [GEOGRAPHIC_DATA…" at bounding box center [686, 503] width 102 height 43
select select "63_8"
click at [636, 482] on select "Province [GEOGRAPHIC_DATA] [GEOGRAPHIC_DATA] [GEOGRAPHIC_DATA] [GEOGRAPHIC_DATA…" at bounding box center [686, 503] width 102 height 43
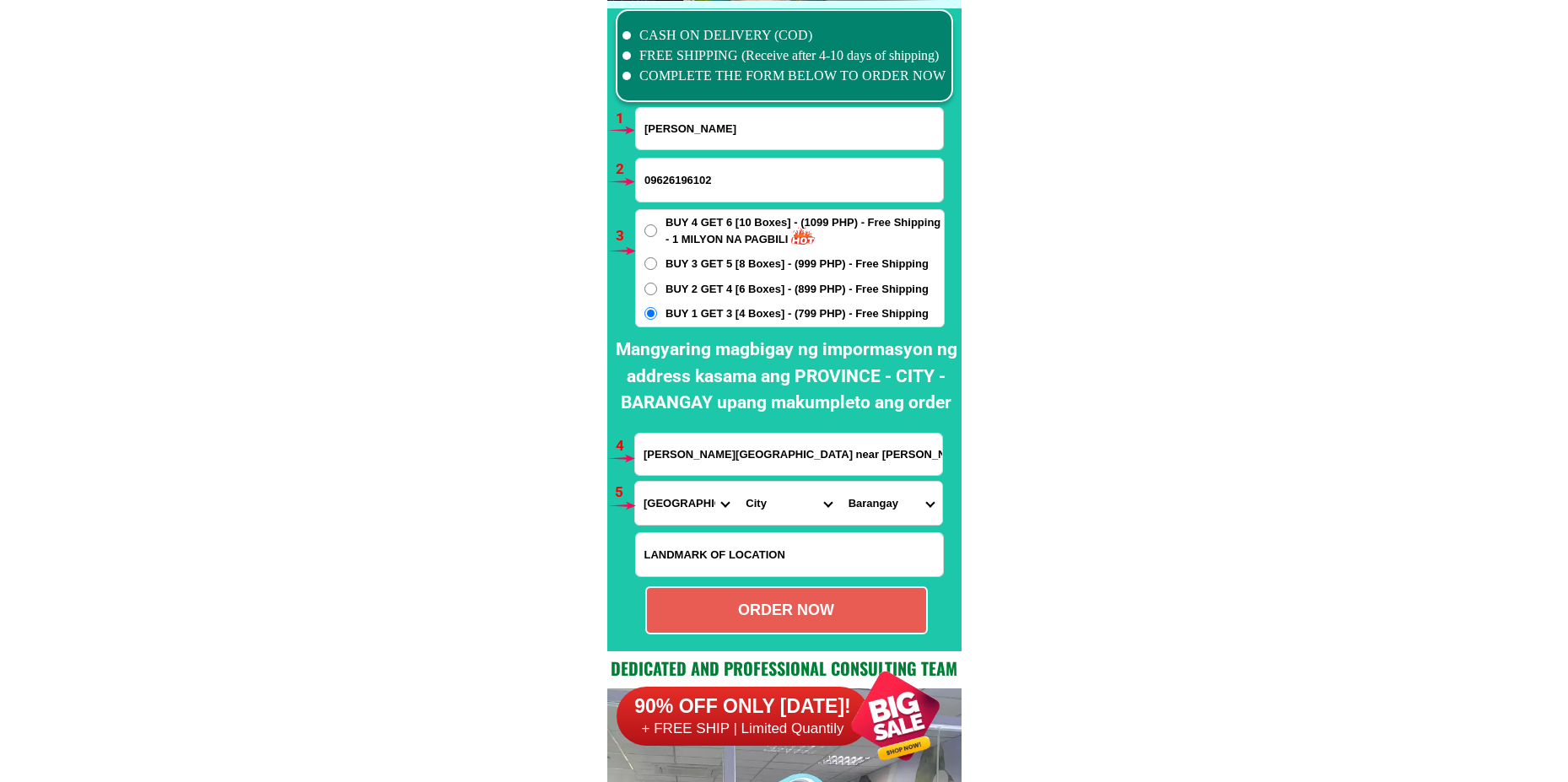
click at [792, 500] on select "City Alcoy Aloguinsan Argao Asturias Badian Balamban Bantayan Barili Bogo-city …" at bounding box center [788, 503] width 102 height 43
select select "63_865"
click at [737, 482] on select "City Alcoy Aloguinsan Argao Asturias Badian Balamban Bantayan Barili Bogo-city …" at bounding box center [788, 503] width 102 height 43
click at [886, 492] on select "Barangay Adlaon Agsungot Apas Babag Bacayan Banilad Basak pardo Basak san nicol…" at bounding box center [891, 503] width 102 height 43
select select "63_8653686"
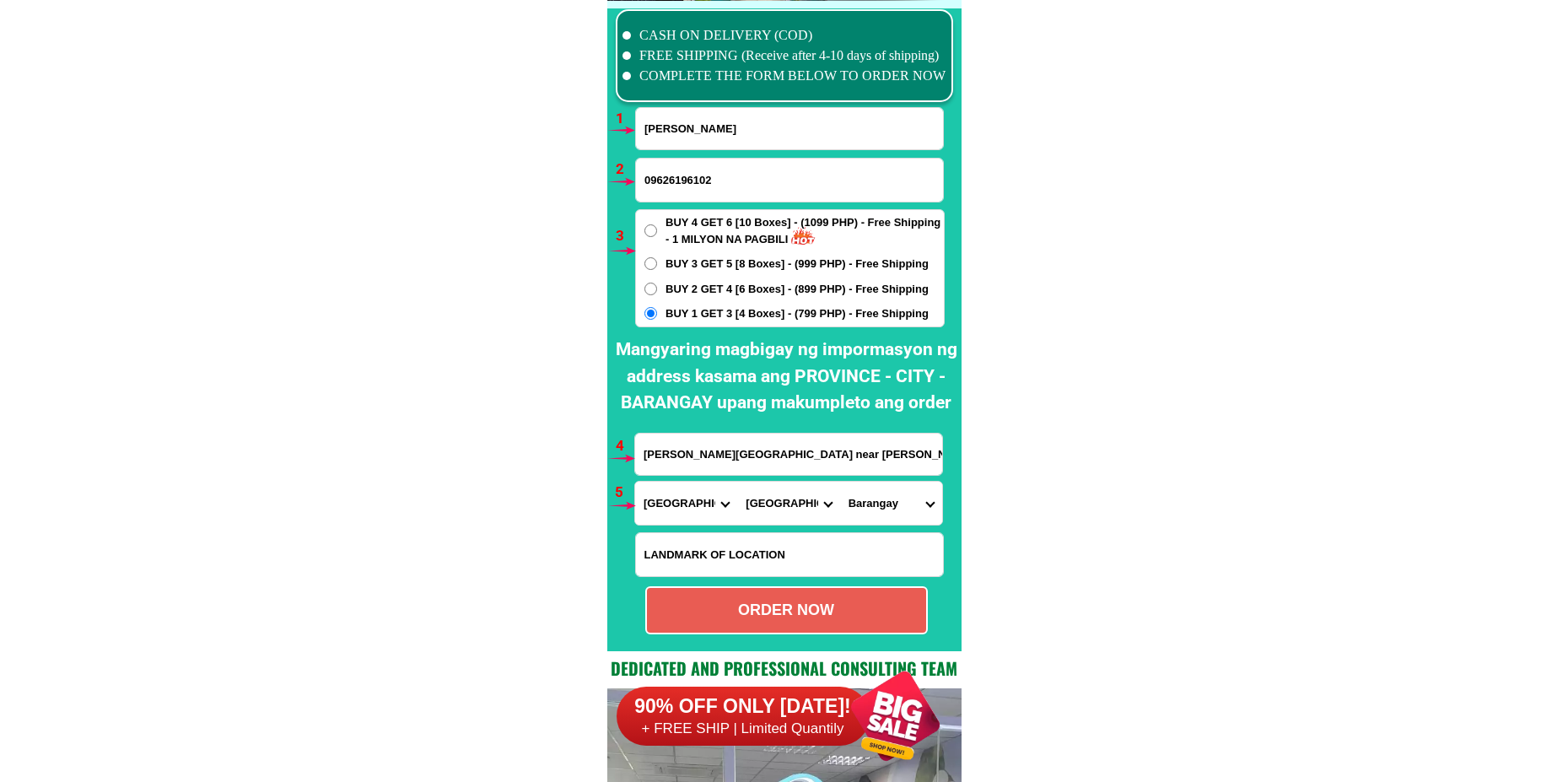
click at [840, 482] on select "Barangay Adlaon Agsungot Apas Babag Bacayan Banilad Basak pardo Basak san nicol…" at bounding box center [891, 503] width 102 height 43
click at [776, 609] on div "ORDER NOW" at bounding box center [786, 611] width 279 height 23
type input "Guadalupe Cebu city near Guadalupe church."
radio input "true"
